Goal: Task Accomplishment & Management: Complete application form

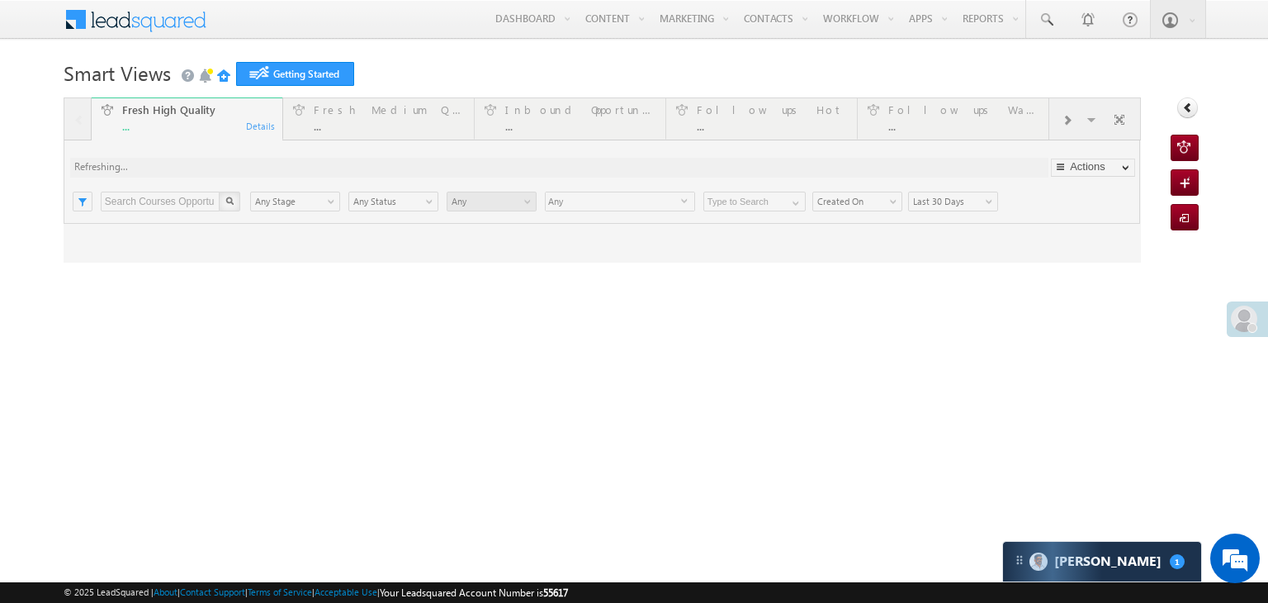
type input "Any Owner"
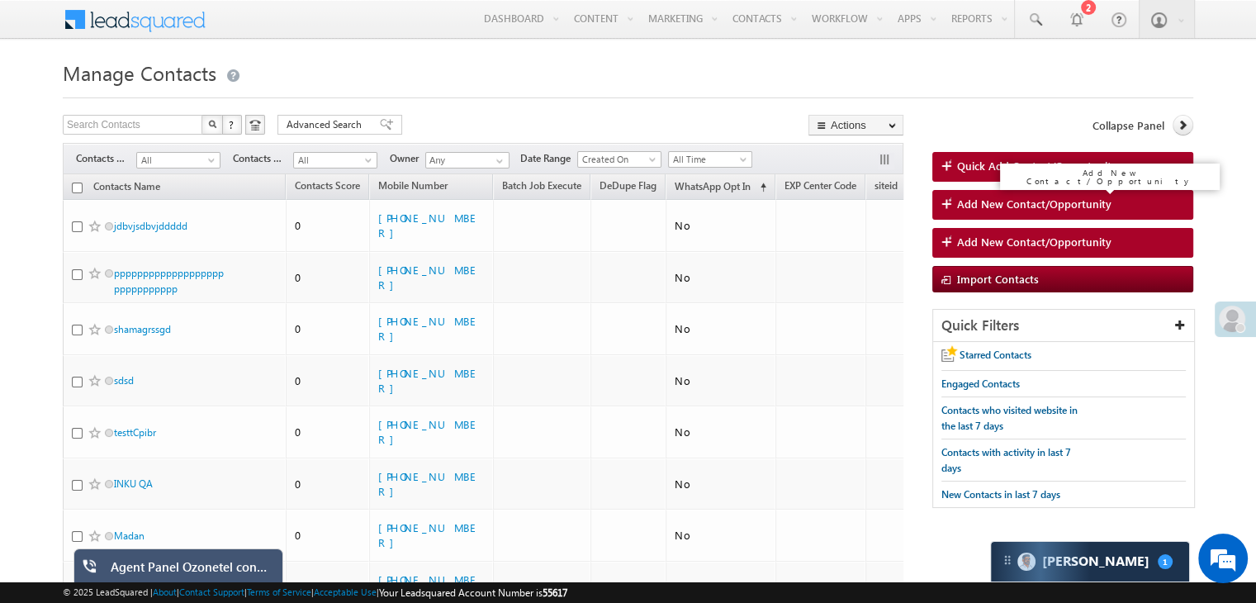
click at [1043, 206] on span "Add New Contact/Opportunity" at bounding box center [1034, 203] width 154 height 15
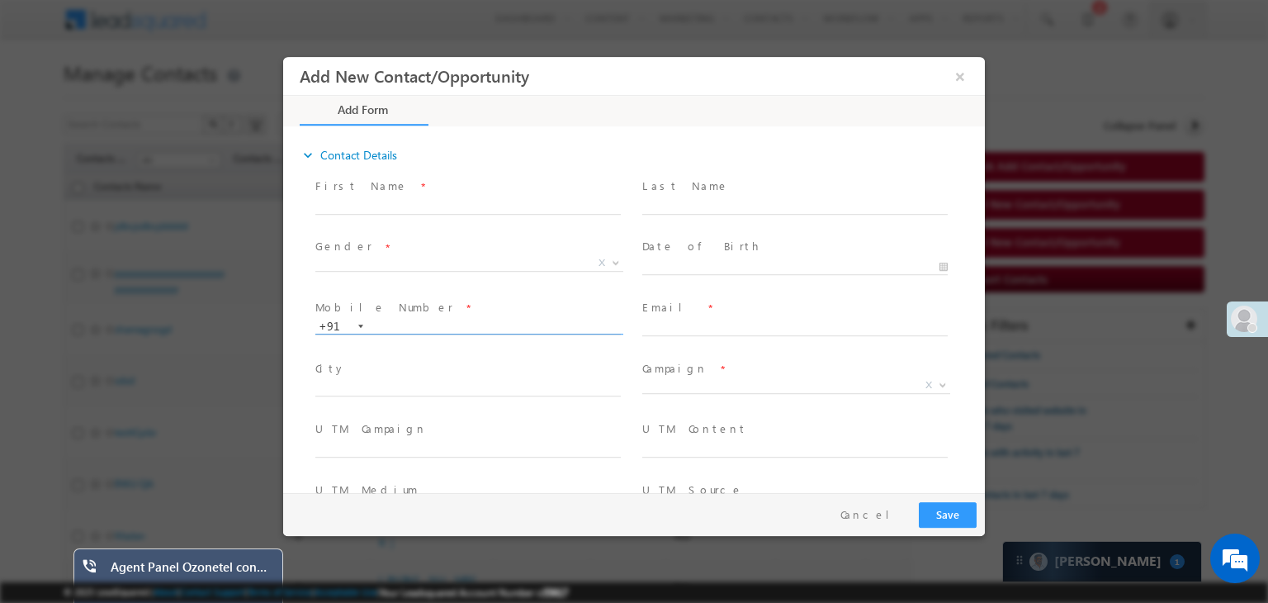
click at [449, 319] on input "text" at bounding box center [467, 326] width 305 height 17
type input "8770471368"
click at [423, 281] on span at bounding box center [467, 283] width 305 height 18
click at [953, 76] on button "×" at bounding box center [960, 76] width 28 height 31
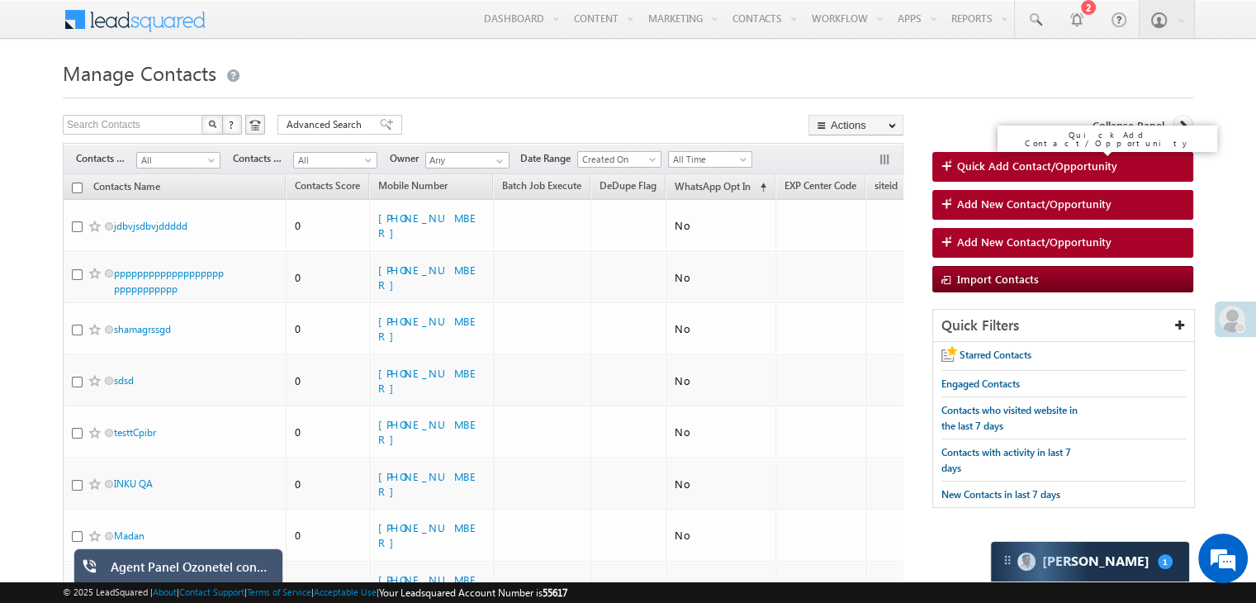
click at [1057, 169] on span "Quick Add Contact/Opportunity" at bounding box center [1037, 165] width 160 height 15
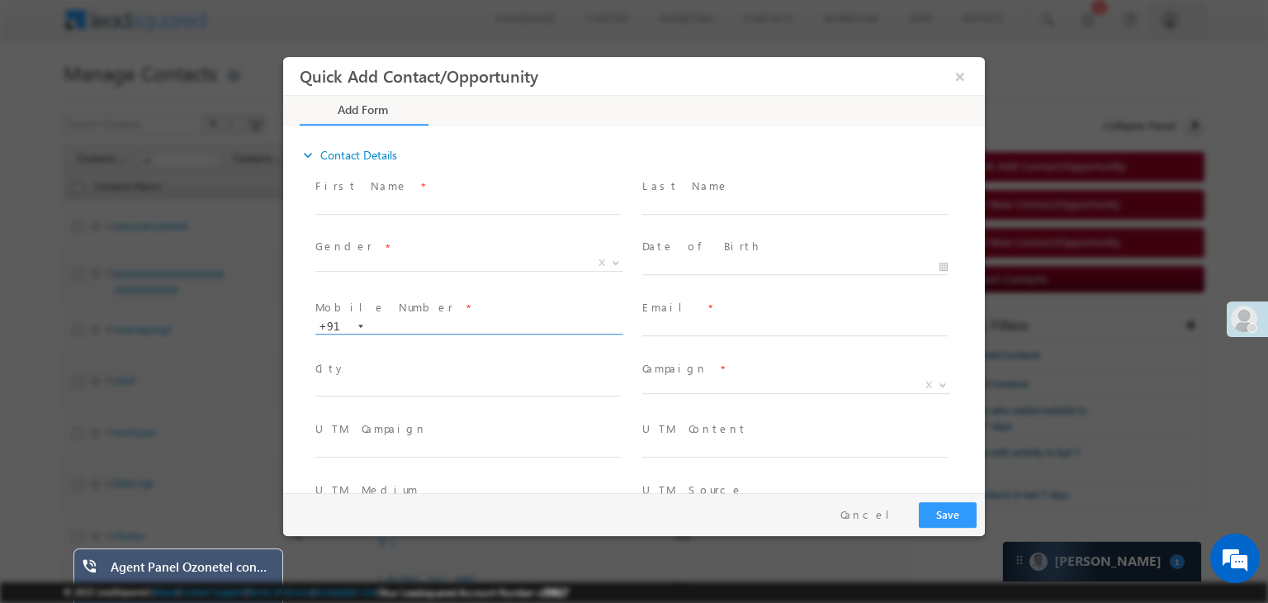
click at [428, 321] on input "text" at bounding box center [467, 326] width 305 height 17
type input "8770471368"
click at [539, 292] on div "Gender * M F T X" at bounding box center [475, 265] width 327 height 61
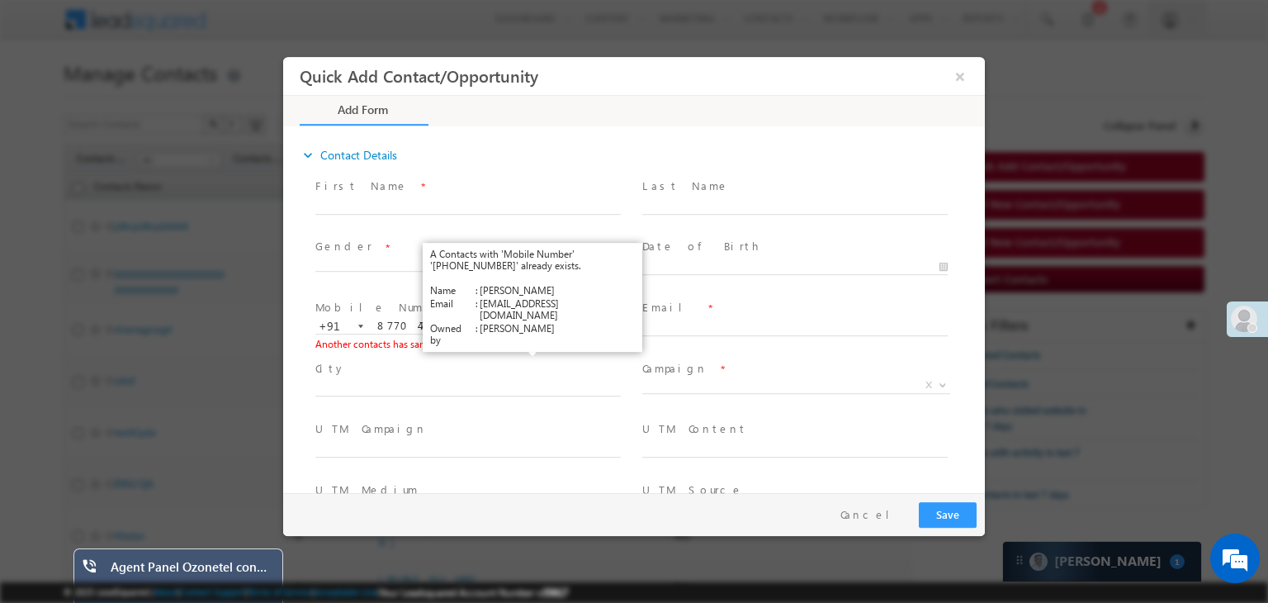
click at [537, 343] on link "View Details" at bounding box center [529, 343] width 51 height 11
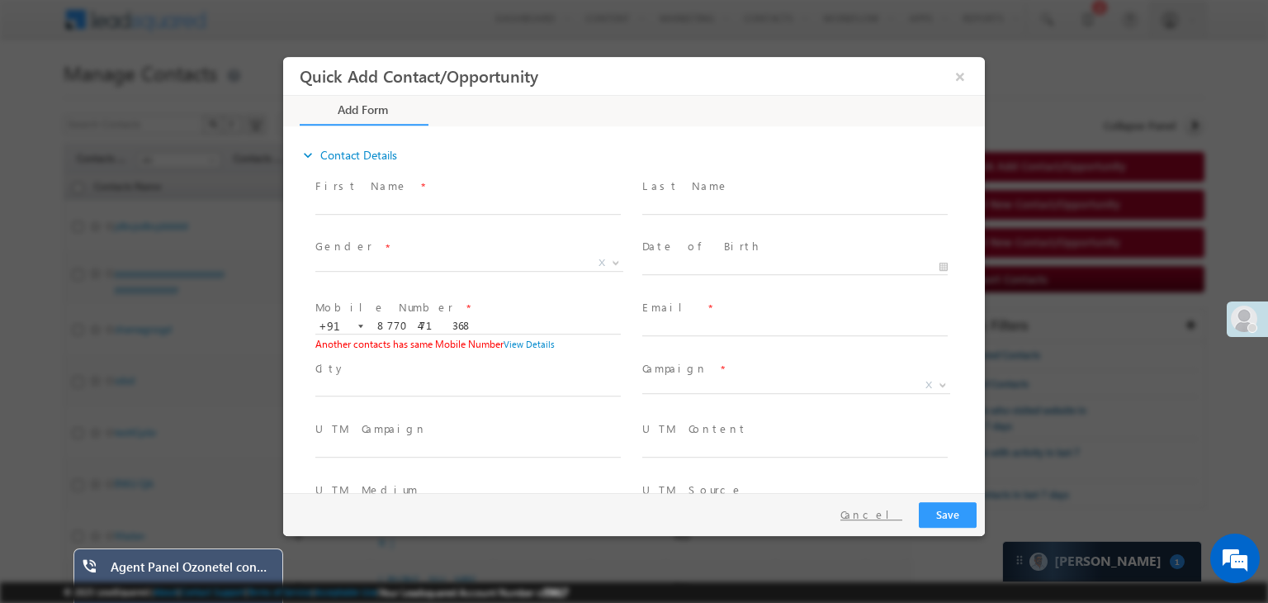
click at [882, 513] on button "Cancel" at bounding box center [871, 515] width 87 height 24
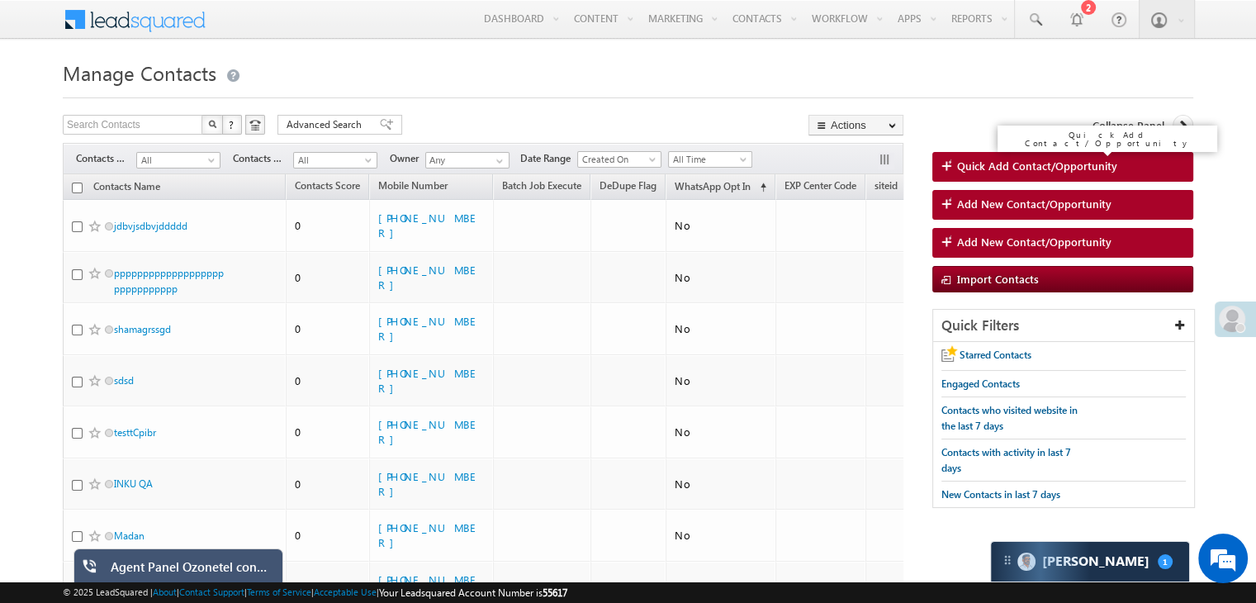
click at [1031, 166] on span "Quick Add Contact/Opportunity" at bounding box center [1037, 165] width 160 height 15
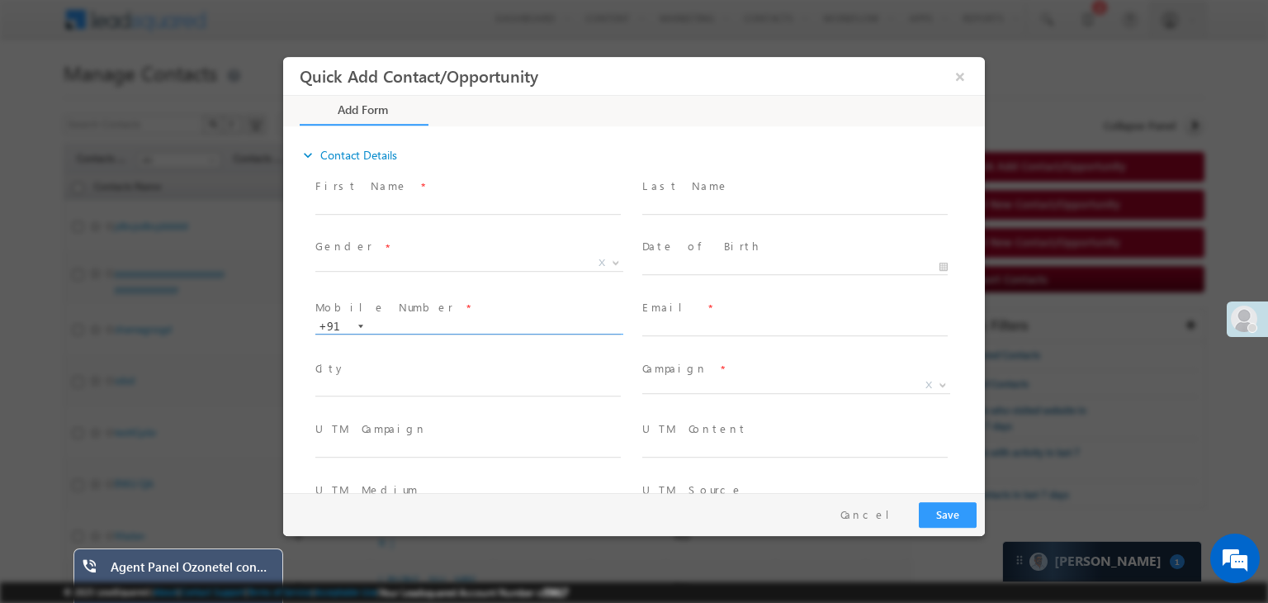
click at [469, 319] on input "text" at bounding box center [467, 326] width 305 height 17
click at [536, 300] on span "Mobile Number *" at bounding box center [467, 308] width 305 height 18
click at [467, 324] on input "8770471368" at bounding box center [467, 326] width 305 height 17
click at [525, 296] on div "Mobile Number * +91-8770471368 8770471368 +91 Another contacts has same Mobile …" at bounding box center [475, 326] width 327 height 61
click at [442, 325] on input "8770471368" at bounding box center [467, 326] width 305 height 17
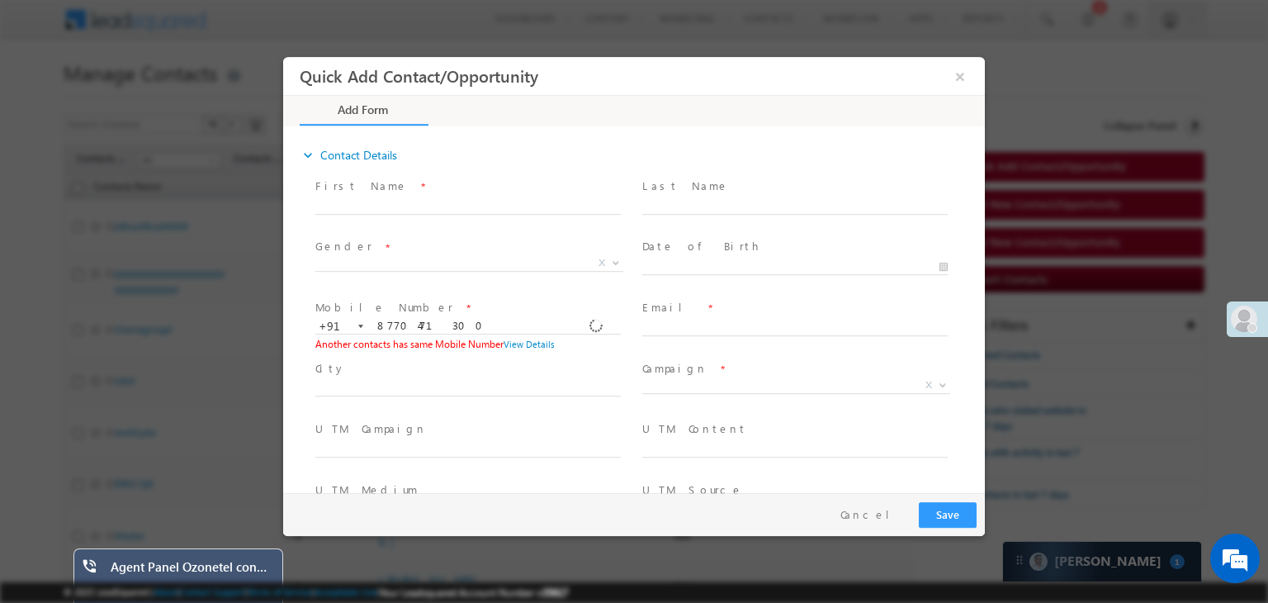
click at [510, 287] on span at bounding box center [467, 283] width 305 height 18
click at [450, 320] on input "8770471300" at bounding box center [467, 326] width 305 height 17
type input "8770471000"
click at [492, 299] on span "Mobile Number *" at bounding box center [467, 308] width 305 height 18
click at [413, 192] on span "First Name *" at bounding box center [467, 186] width 305 height 18
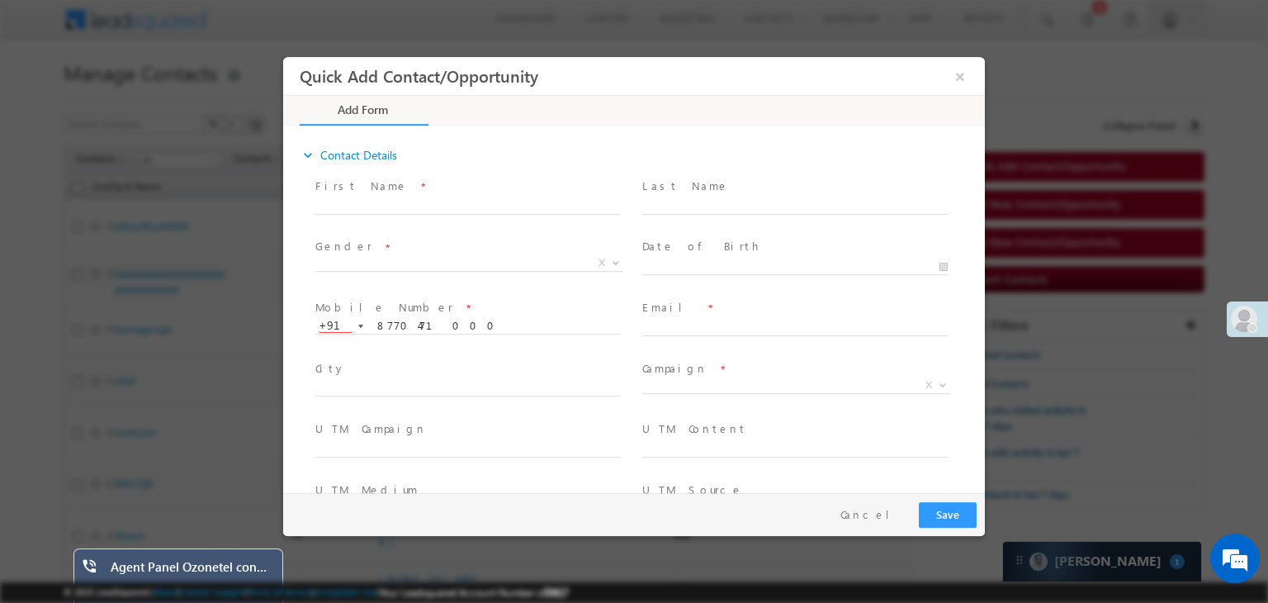
click at [386, 194] on span "First Name *" at bounding box center [467, 186] width 305 height 18
click at [373, 201] on input "text" at bounding box center [467, 206] width 305 height 17
type input "Test"
click at [547, 269] on span "X" at bounding box center [469, 263] width 308 height 17
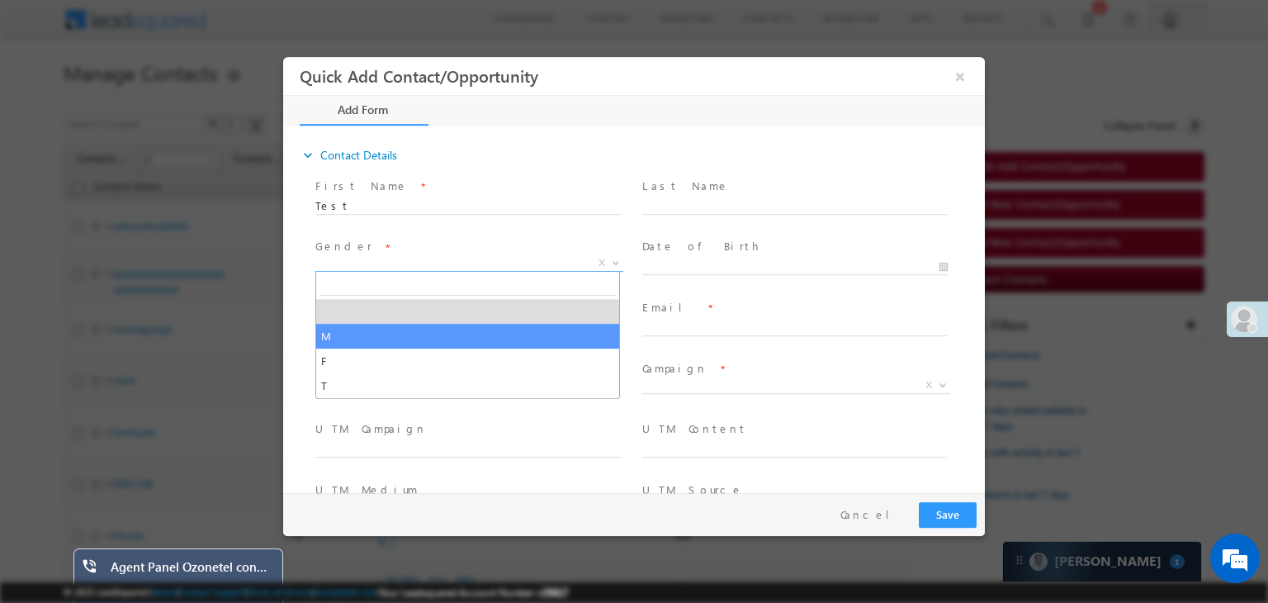
select select "M"
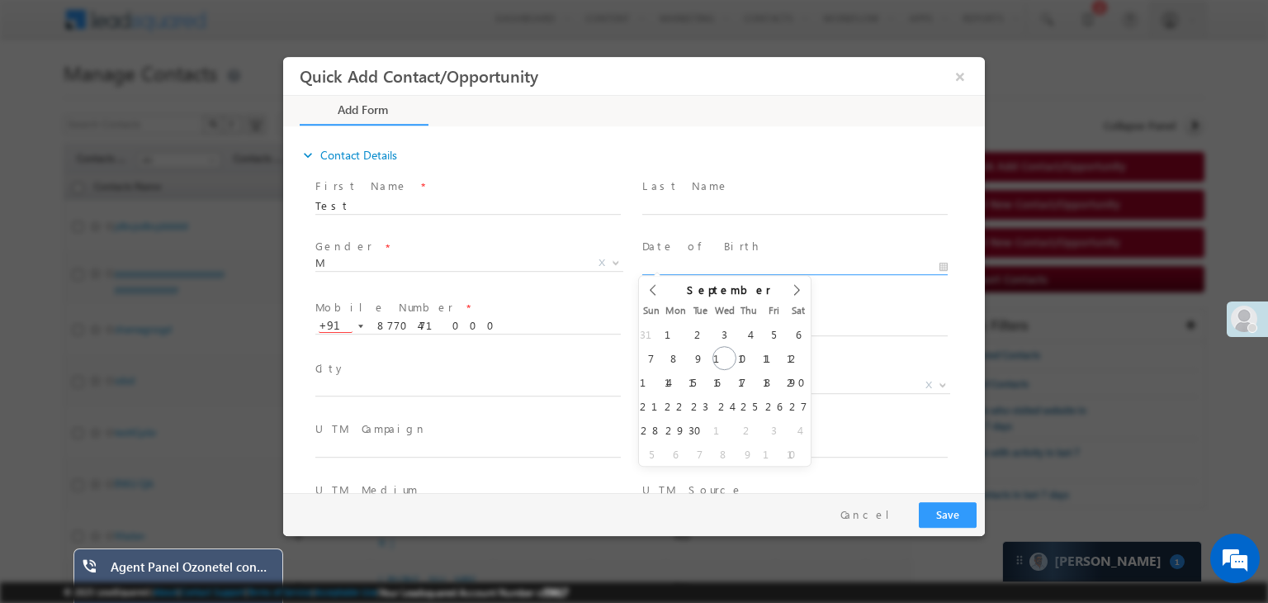
click at [934, 264] on input "text" at bounding box center [794, 267] width 305 height 17
click at [952, 283] on div "Date of Birth *" at bounding box center [802, 265] width 327 height 61
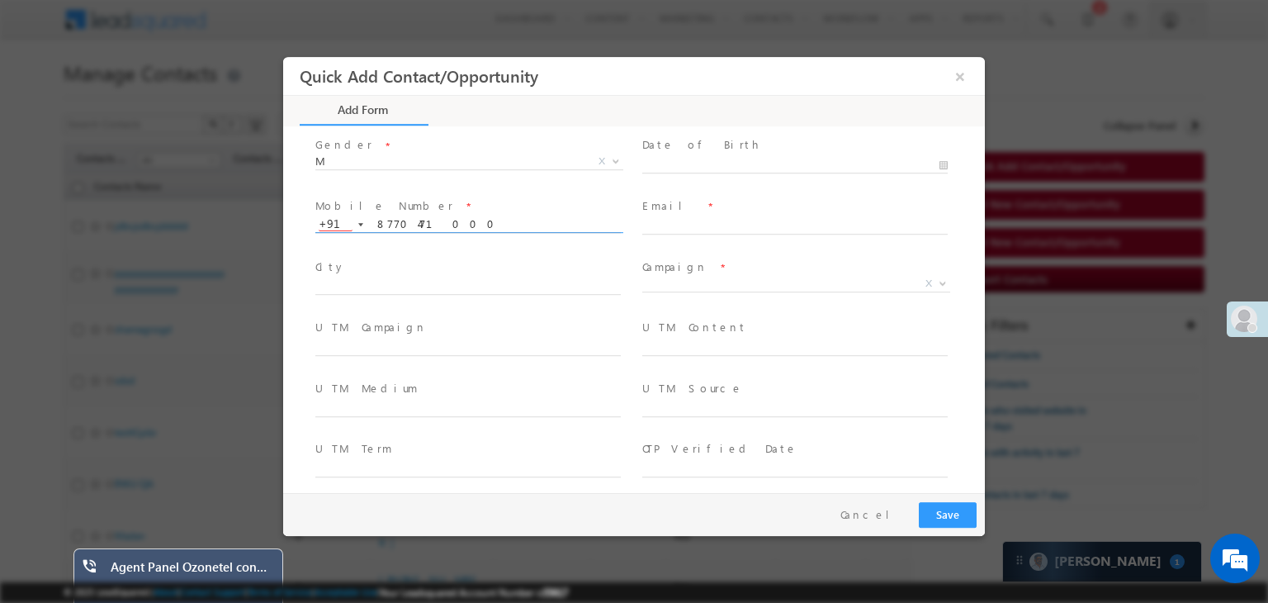
click at [407, 228] on input "8770471000" at bounding box center [467, 224] width 305 height 17
click at [750, 224] on input "text" at bounding box center [794, 226] width 305 height 17
paste input "8770471000"
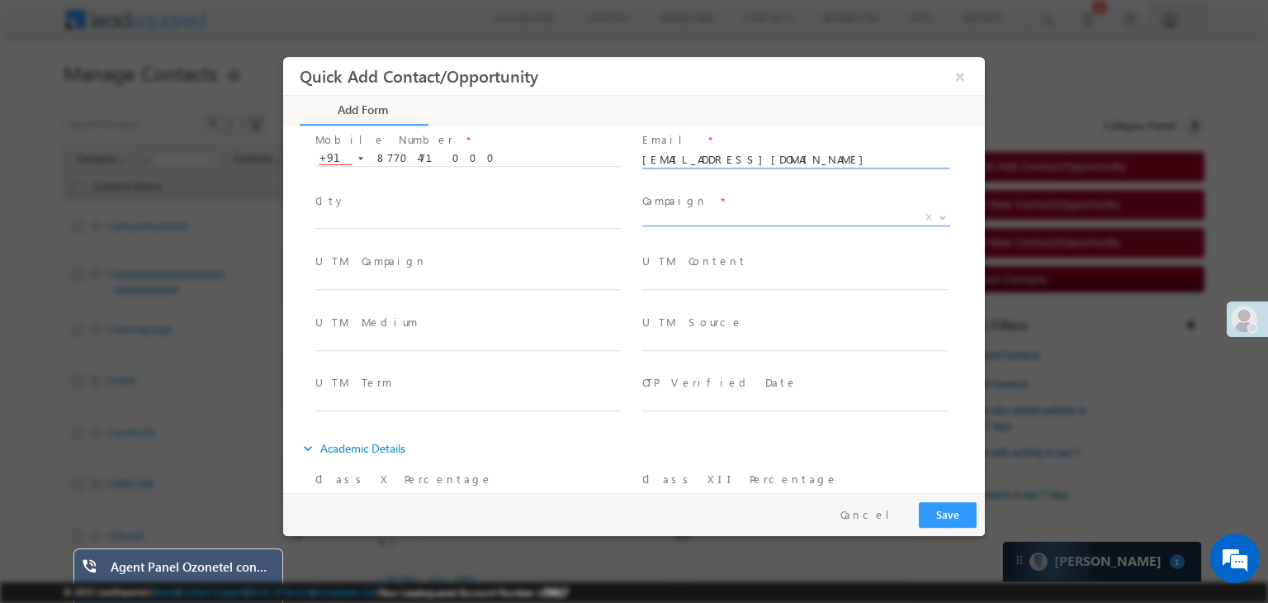
scroll to position [180, 0]
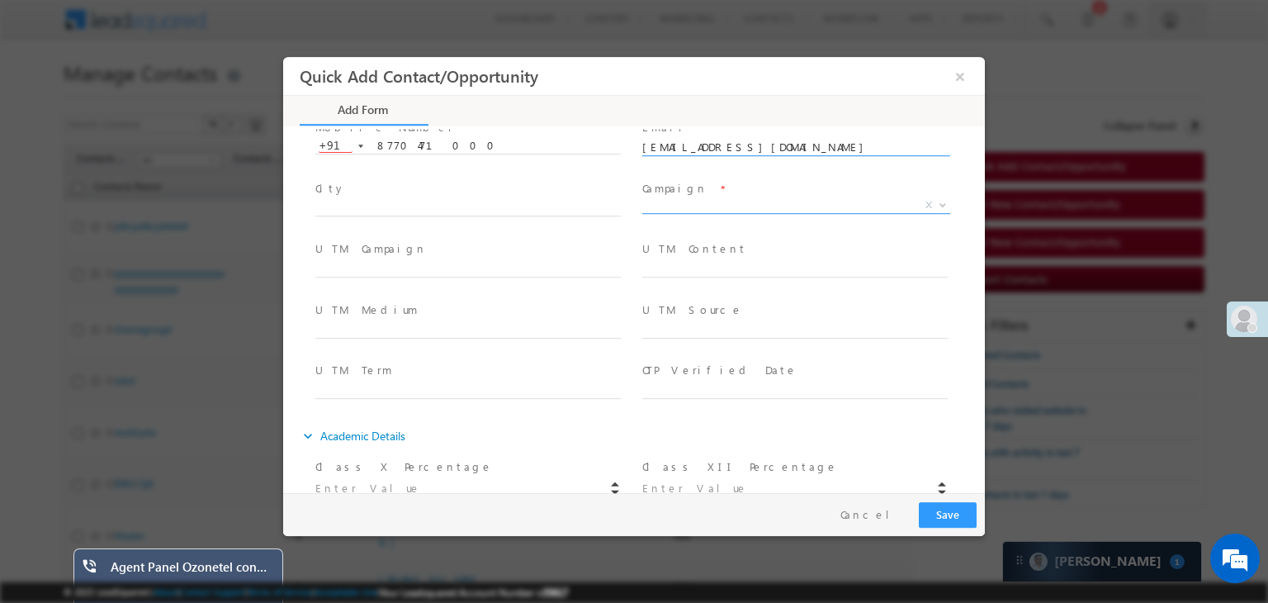
type input "8770471000@test.com"
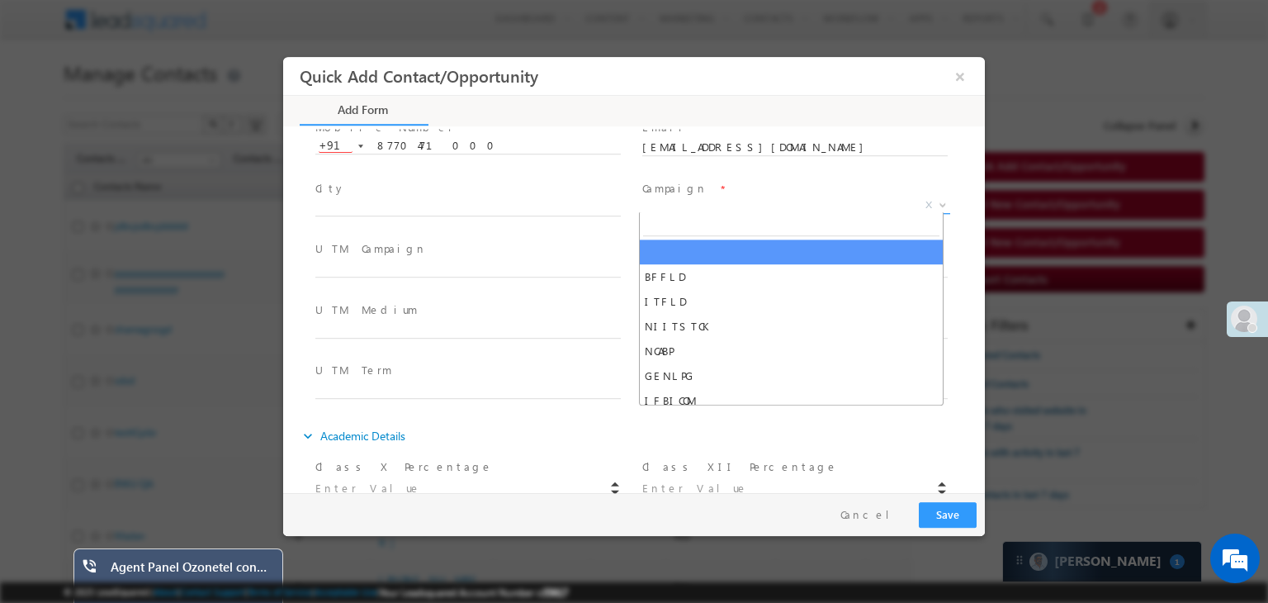
click at [727, 203] on span "X" at bounding box center [796, 205] width 308 height 17
type input "psdgm"
select select "PSDGM"
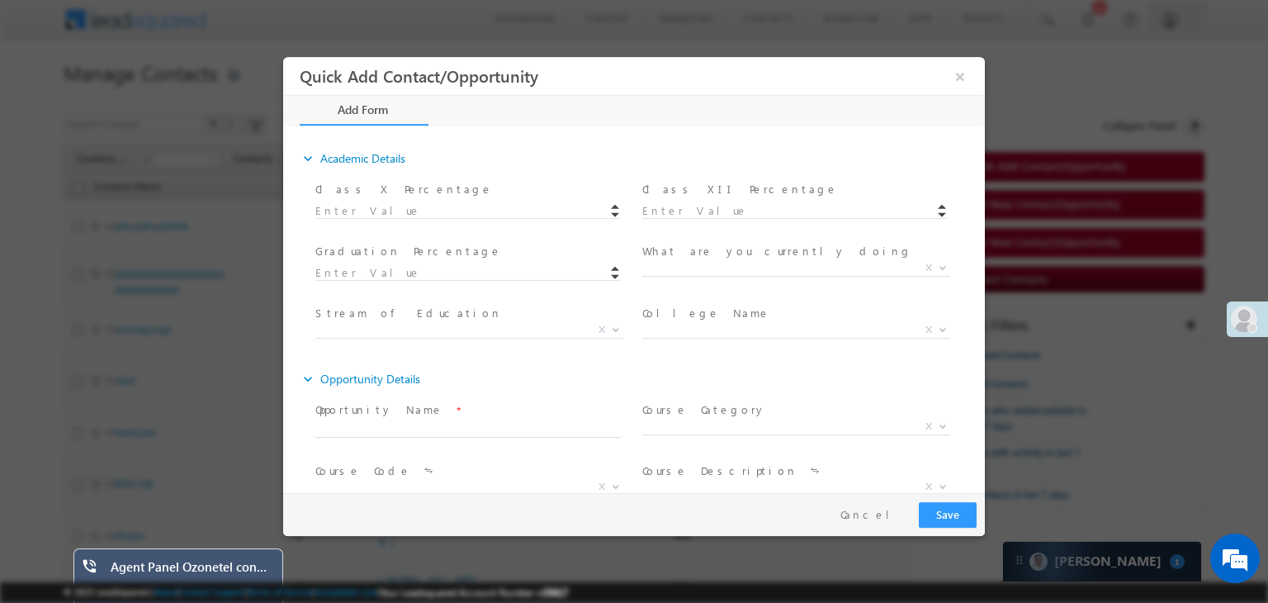
scroll to position [456, 0]
click at [438, 426] on input "text" at bounding box center [467, 431] width 305 height 17
type input "Test Lead"
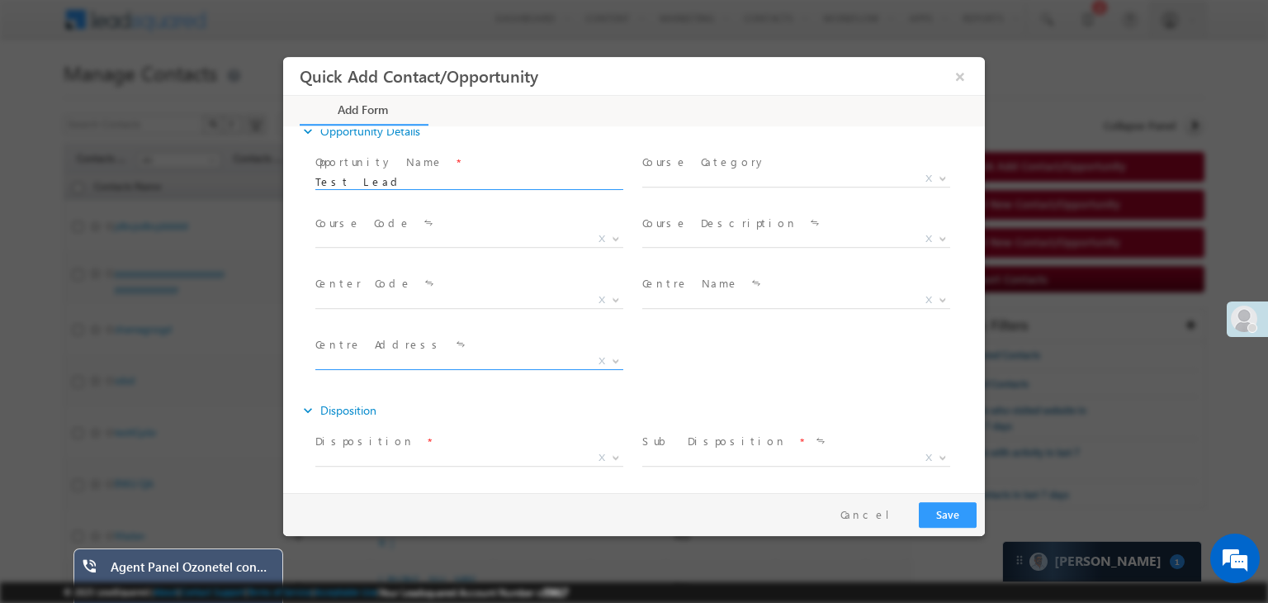
scroll to position [766, 0]
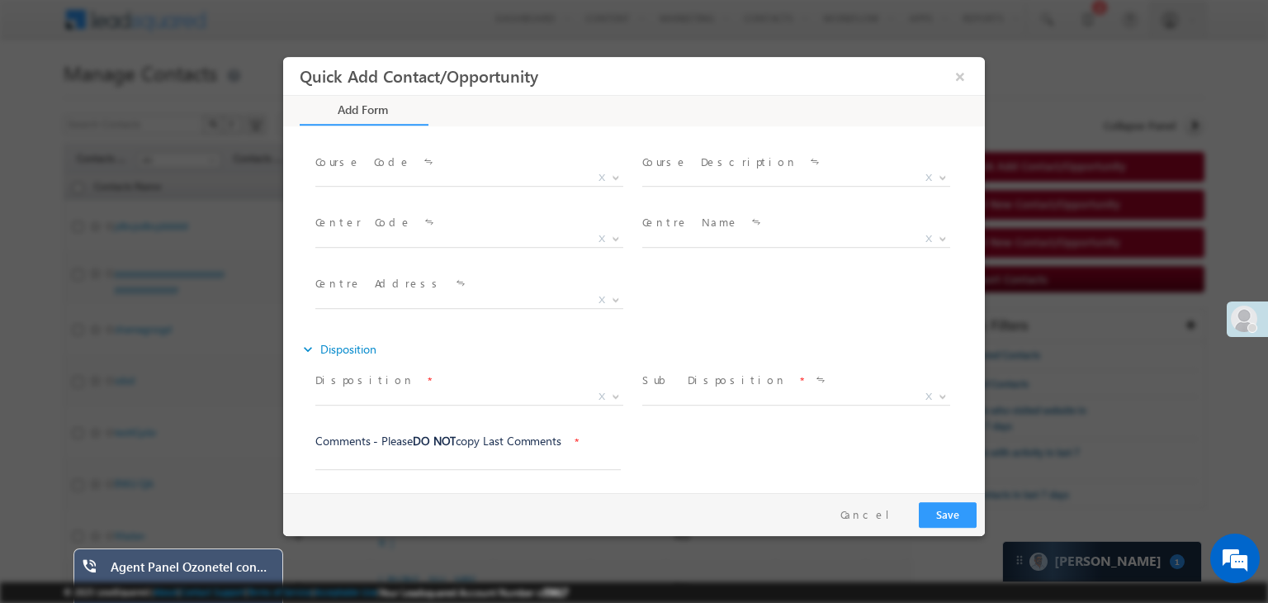
click at [395, 384] on span "Disposition *" at bounding box center [467, 380] width 305 height 18
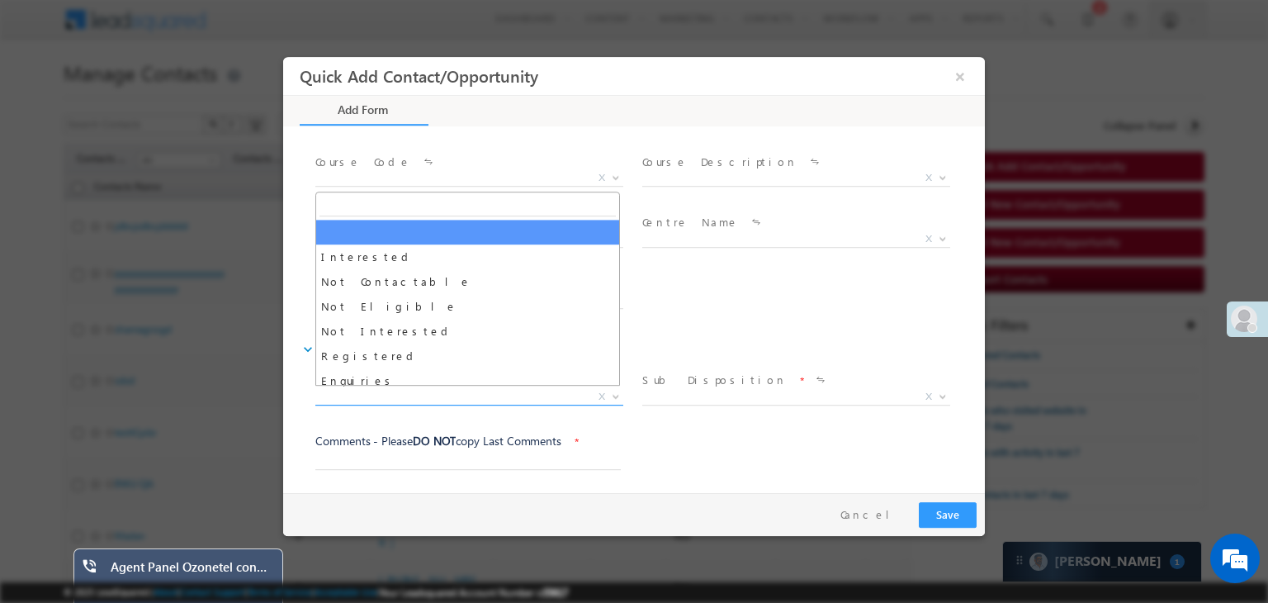
click at [383, 390] on span "X" at bounding box center [469, 397] width 308 height 17
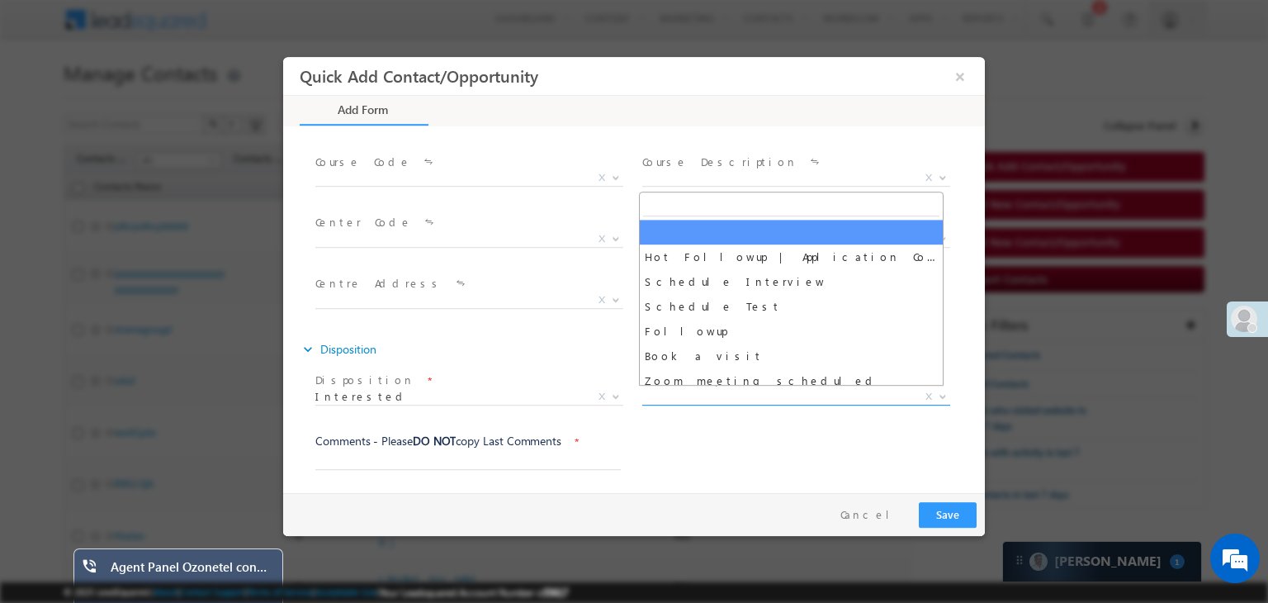
click at [730, 396] on span "X" at bounding box center [796, 397] width 308 height 17
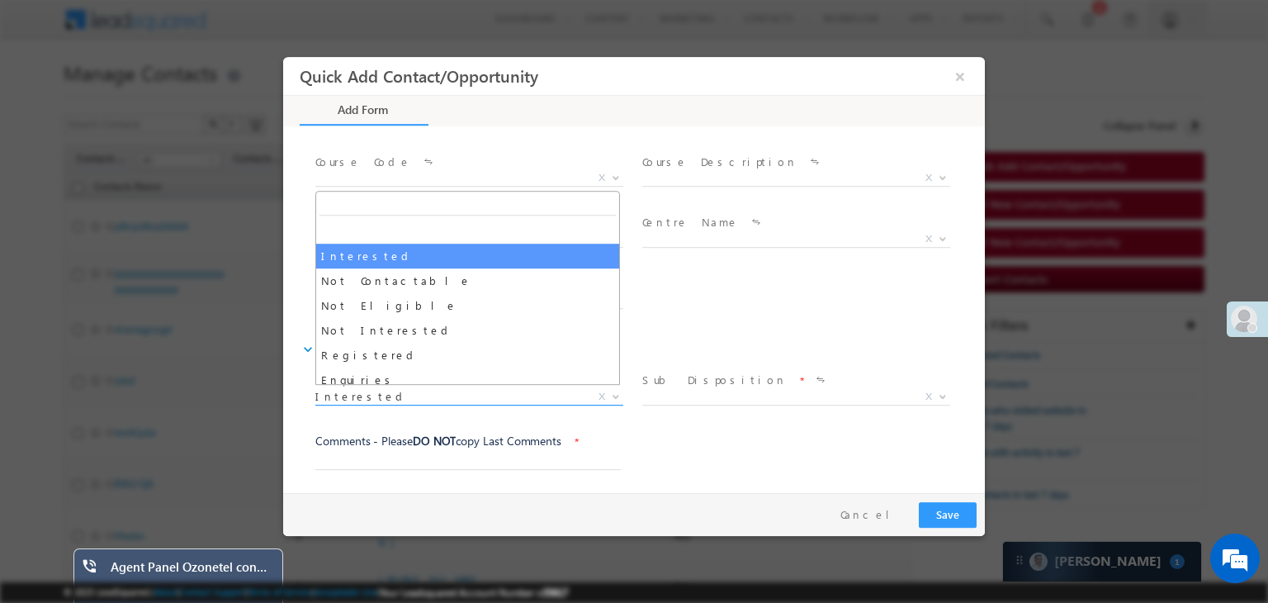
click at [411, 390] on span "Interested" at bounding box center [449, 396] width 268 height 15
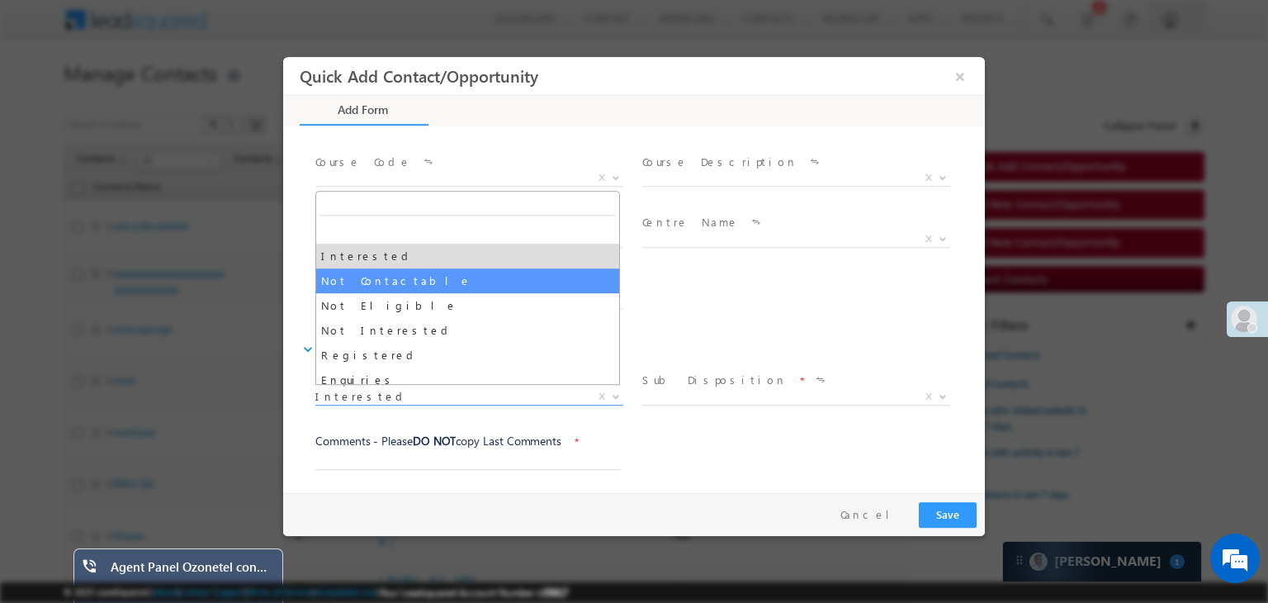
select select "Not Contactable"
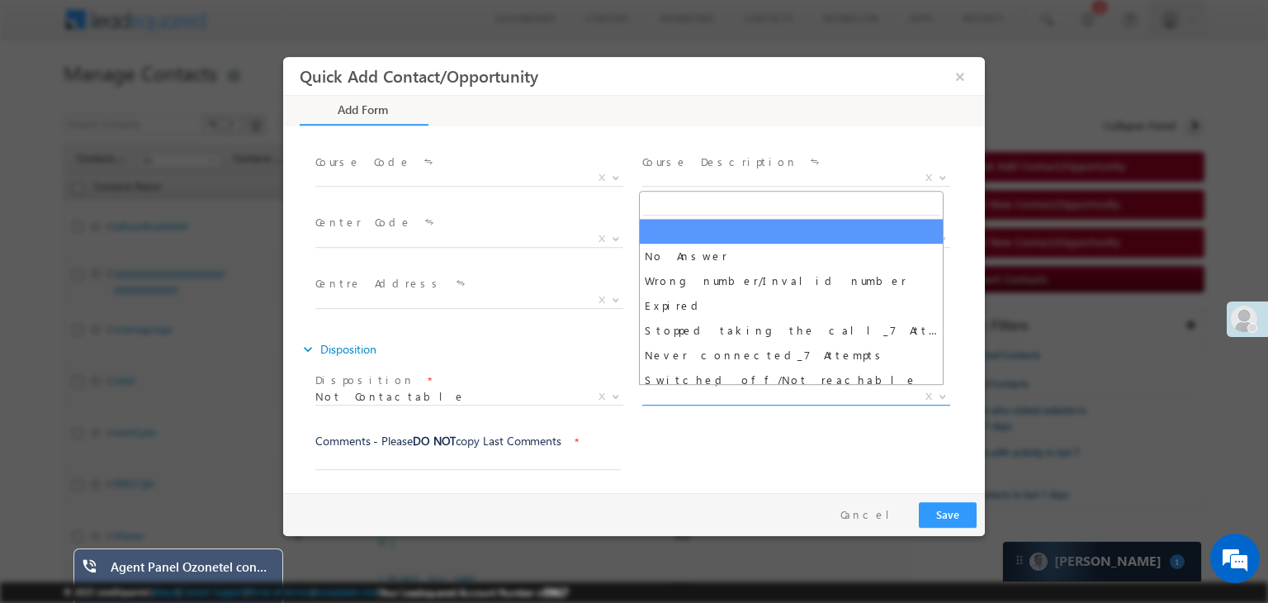
click at [700, 393] on span "X" at bounding box center [796, 397] width 308 height 17
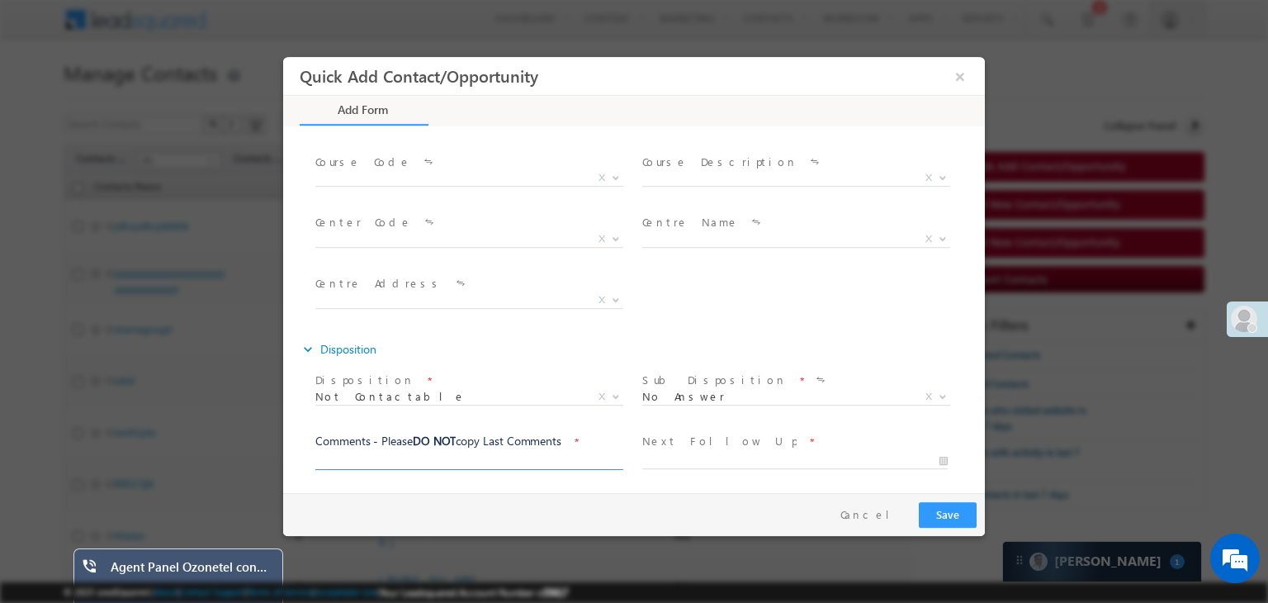
click at [432, 456] on input "text" at bounding box center [467, 461] width 305 height 17
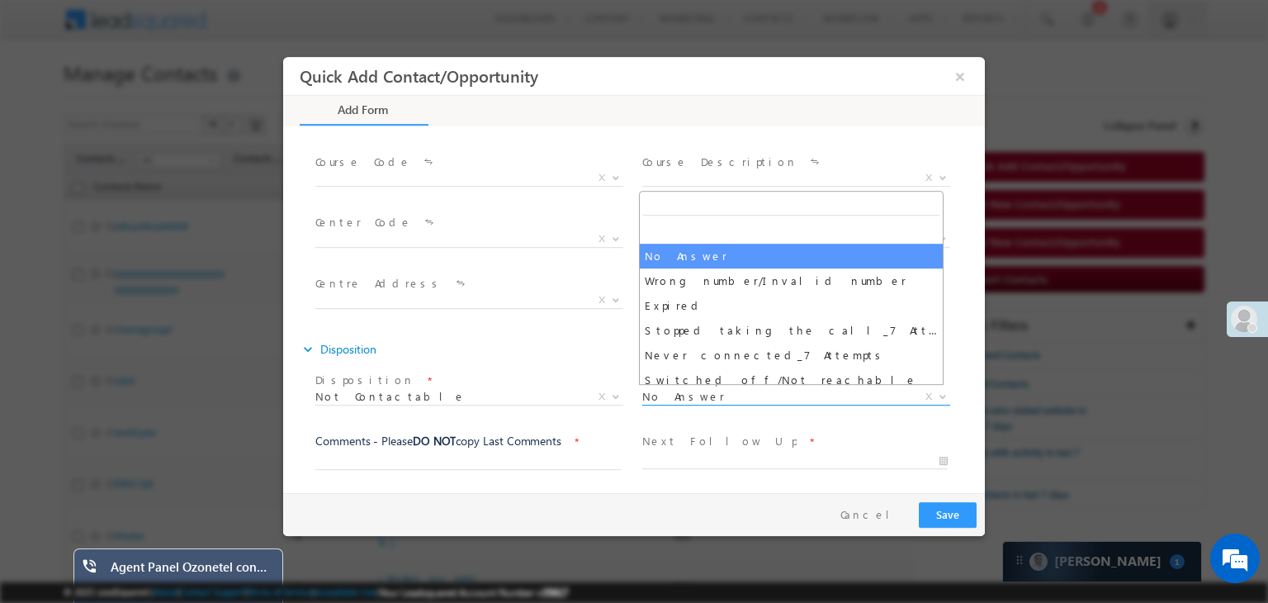
click at [702, 390] on span "No Answer" at bounding box center [776, 396] width 268 height 15
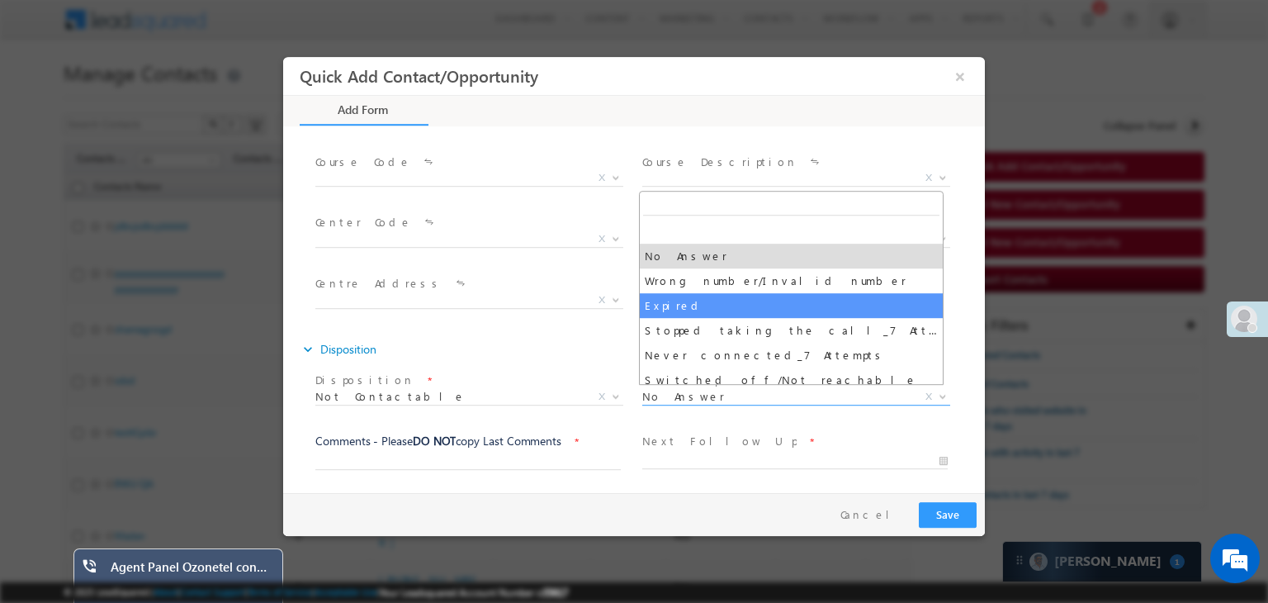
select select "Expired"
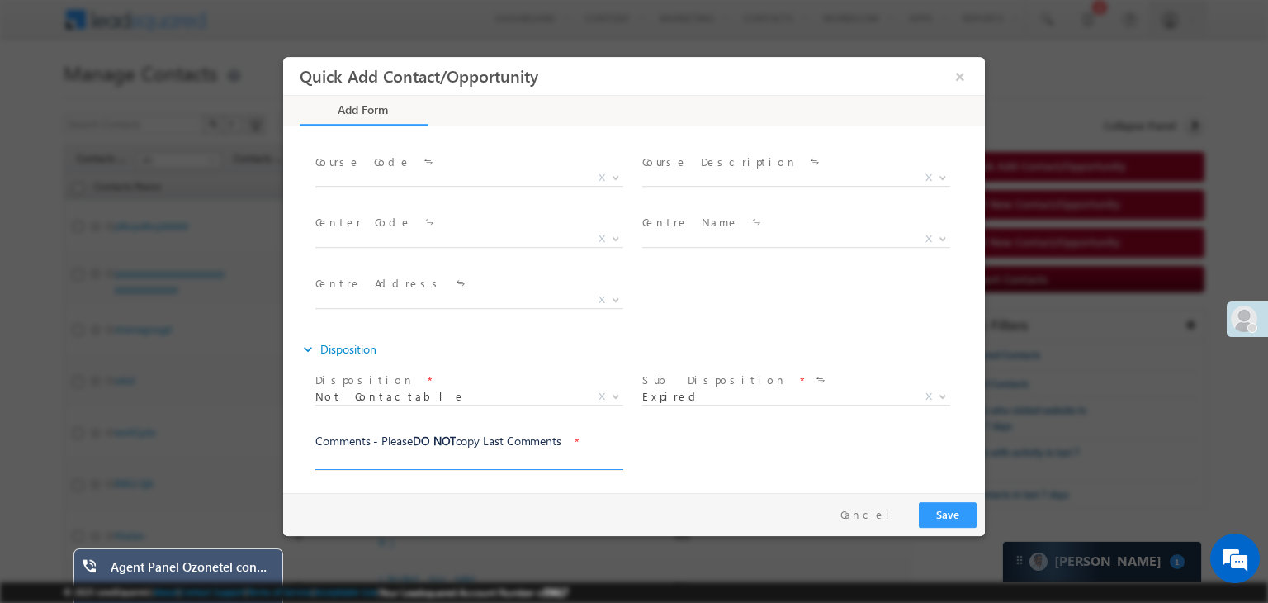
click at [519, 453] on input "text" at bounding box center [467, 461] width 305 height 17
type input "test"
click at [945, 512] on button "Save" at bounding box center [948, 515] width 58 height 26
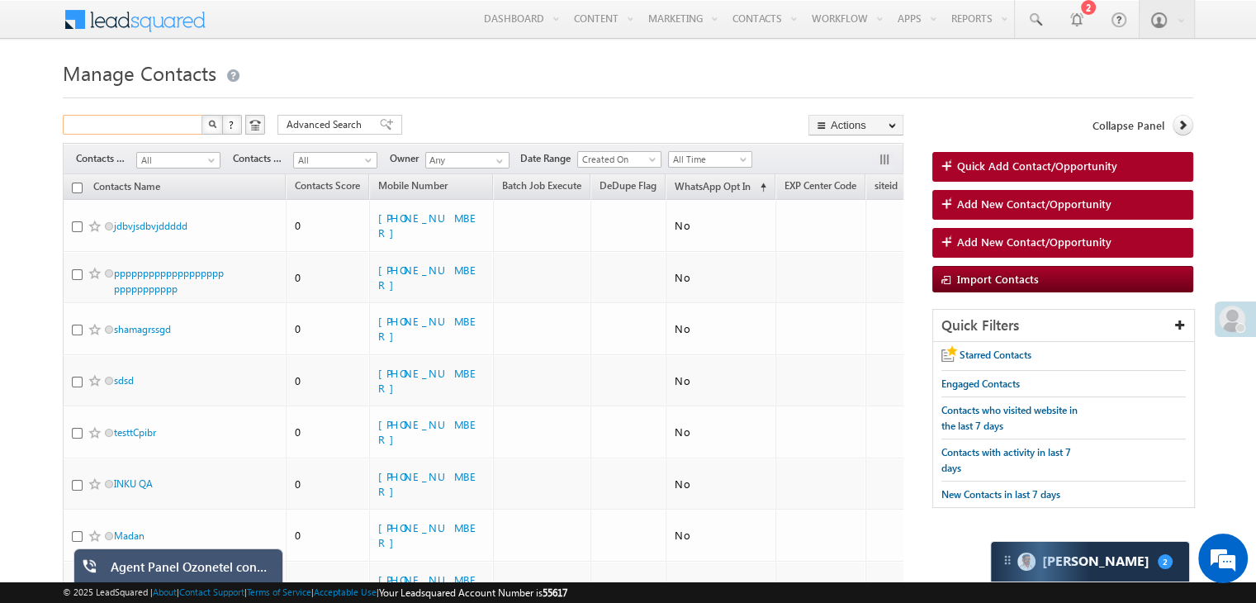
click at [142, 120] on input "text" at bounding box center [133, 125] width 141 height 20
paste input "8770471000"
type input "8770471000"
click at [208, 124] on img "button" at bounding box center [212, 124] width 8 height 8
